Goal: Navigation & Orientation: Find specific page/section

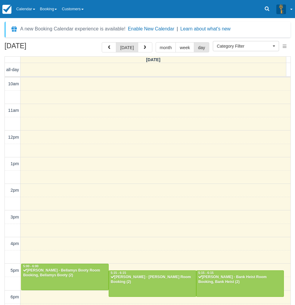
select select
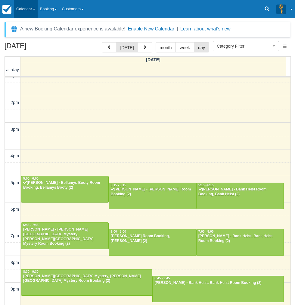
click at [30, 8] on link "Calendar" at bounding box center [26, 9] width 24 height 18
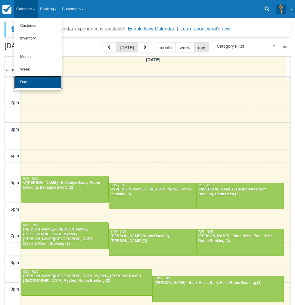
click at [30, 83] on link "Day" at bounding box center [38, 82] width 48 height 13
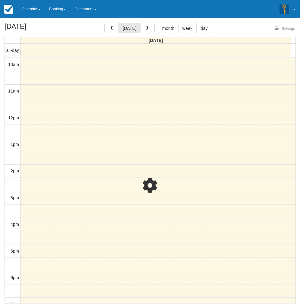
select select
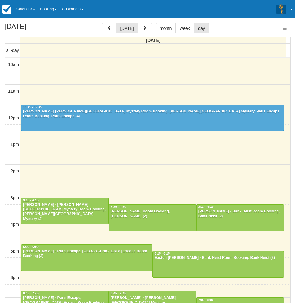
select select
